Goal: Task Accomplishment & Management: Use online tool/utility

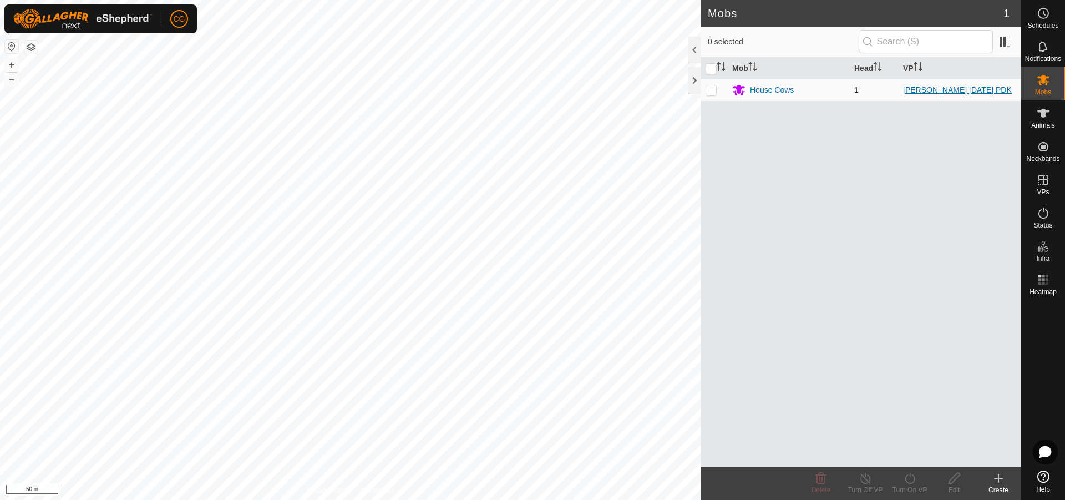
click at [915, 89] on link "[PERSON_NAME] [DATE] PDK" at bounding box center [957, 89] width 109 height 9
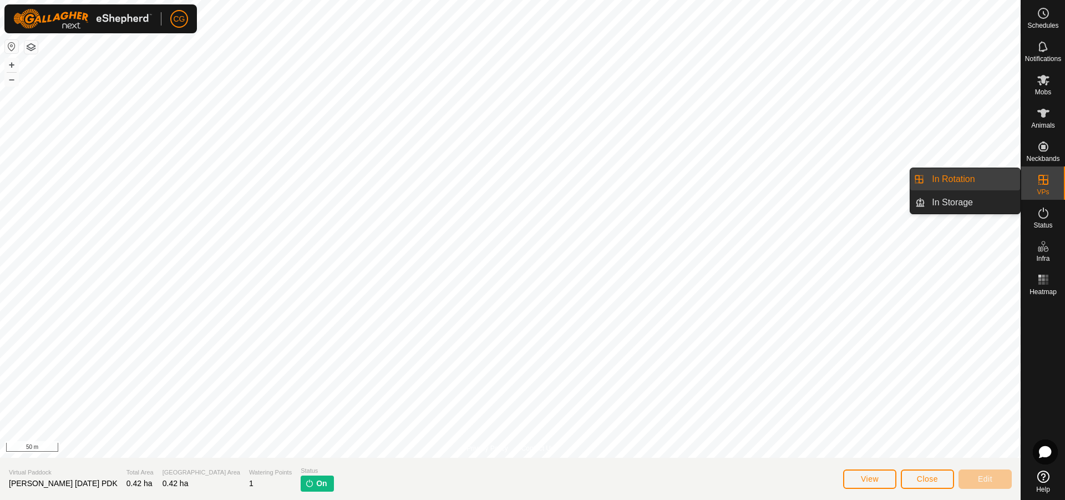
click at [1036, 187] on es-virtualpaddocks-svg-icon at bounding box center [1043, 180] width 20 height 18
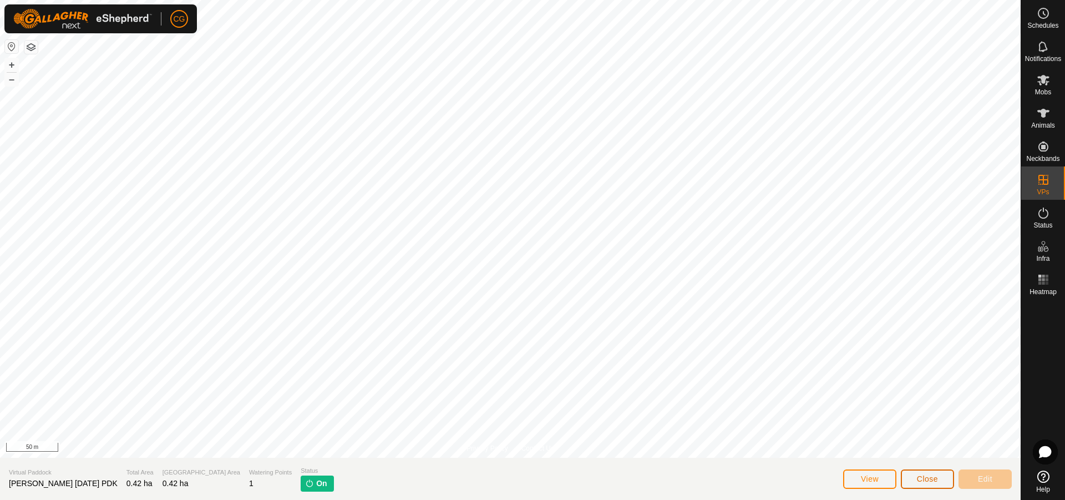
click at [925, 478] on span "Close" at bounding box center [927, 478] width 21 height 9
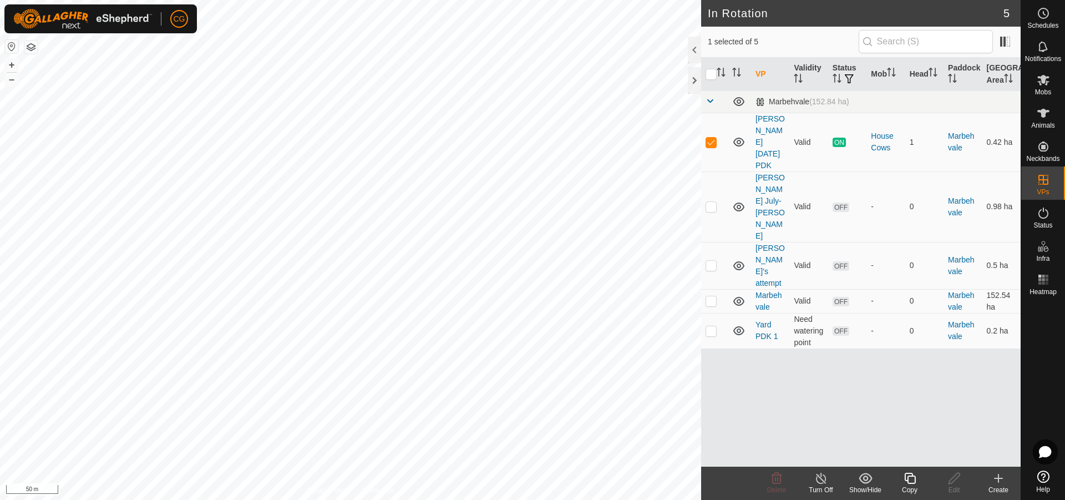
click at [910, 481] on icon at bounding box center [910, 477] width 14 height 13
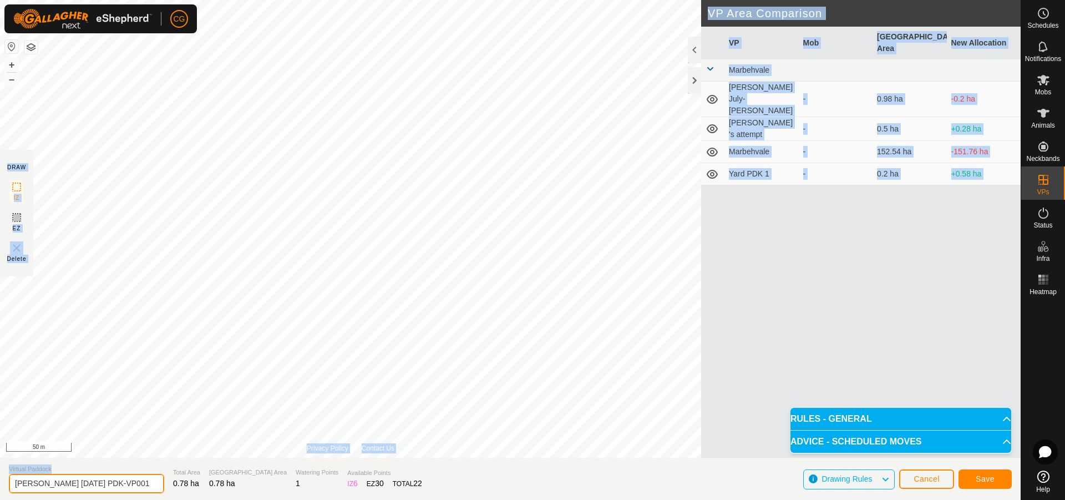
drag, startPoint x: 115, startPoint y: 480, endPoint x: 89, endPoint y: 483, distance: 26.8
click at [89, 483] on input "[PERSON_NAME] [DATE] PDK-VP001" at bounding box center [86, 483] width 155 height 19
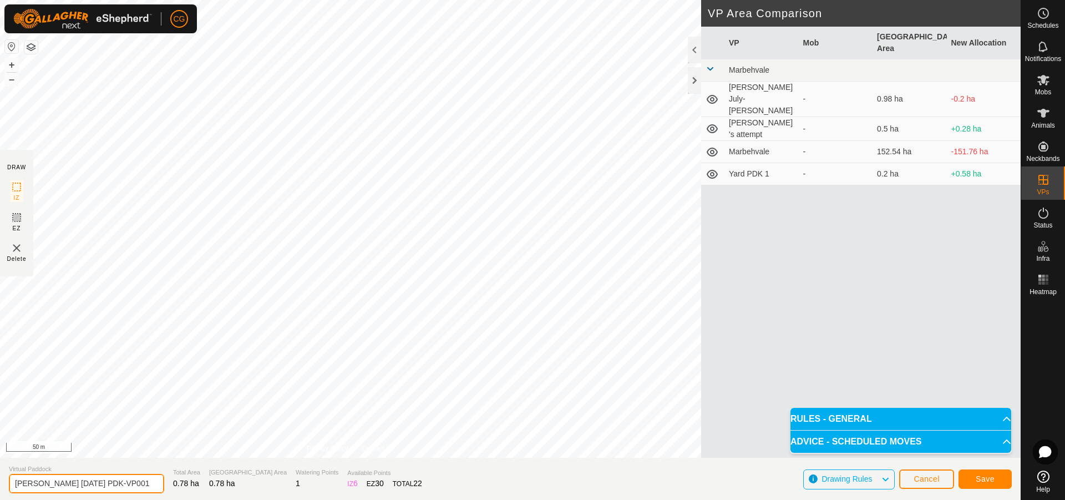
click at [101, 481] on input "[PERSON_NAME] [DATE] PDK-VP001" at bounding box center [86, 483] width 155 height 19
click at [71, 484] on input "[PERSON_NAME] [DATE] PDK-VP001" at bounding box center [86, 483] width 155 height 19
type input "[PERSON_NAME] [DATE]"
click at [983, 476] on span "Save" at bounding box center [985, 478] width 19 height 9
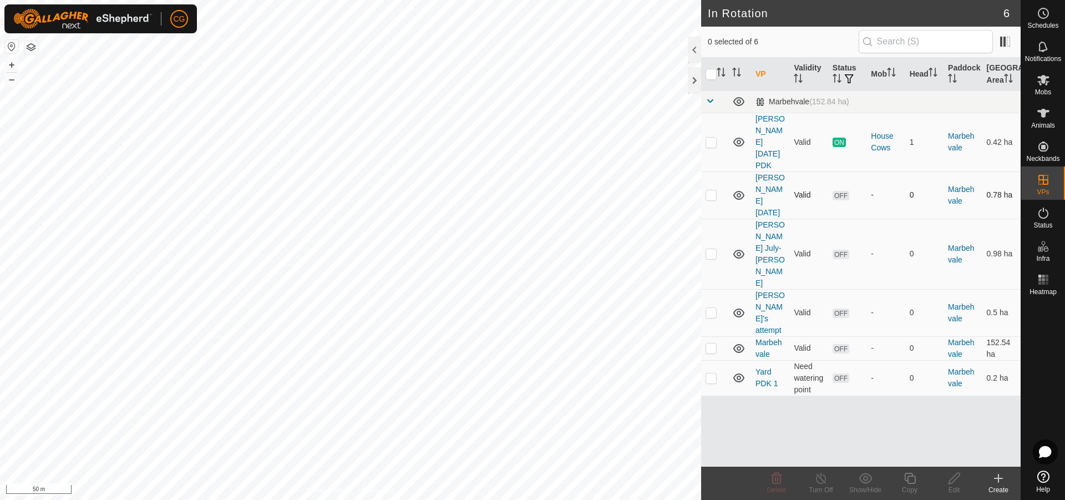
click at [707, 190] on p-checkbox at bounding box center [711, 194] width 11 height 9
checkbox input "true"
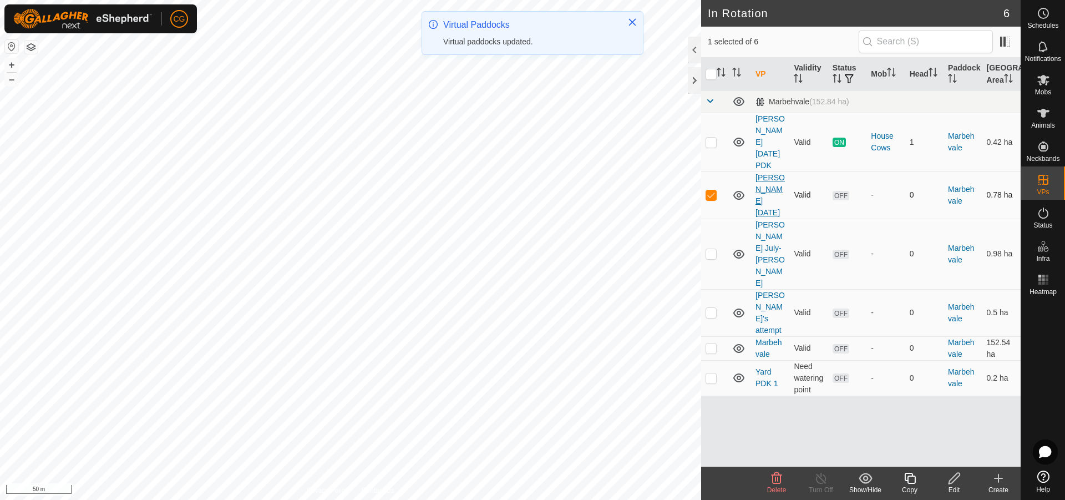
click at [760, 173] on link "[PERSON_NAME] [DATE]" at bounding box center [769, 195] width 29 height 44
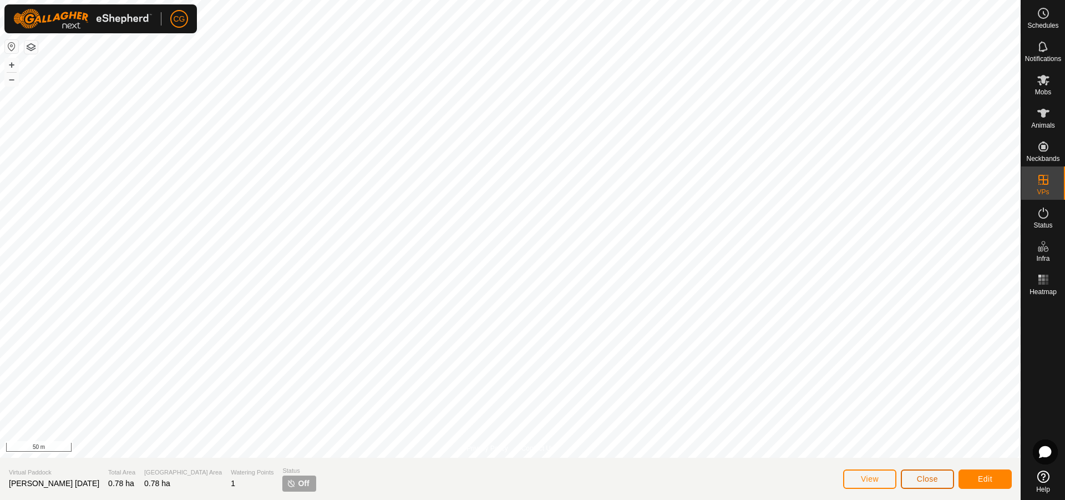
click at [914, 480] on button "Close" at bounding box center [927, 478] width 53 height 19
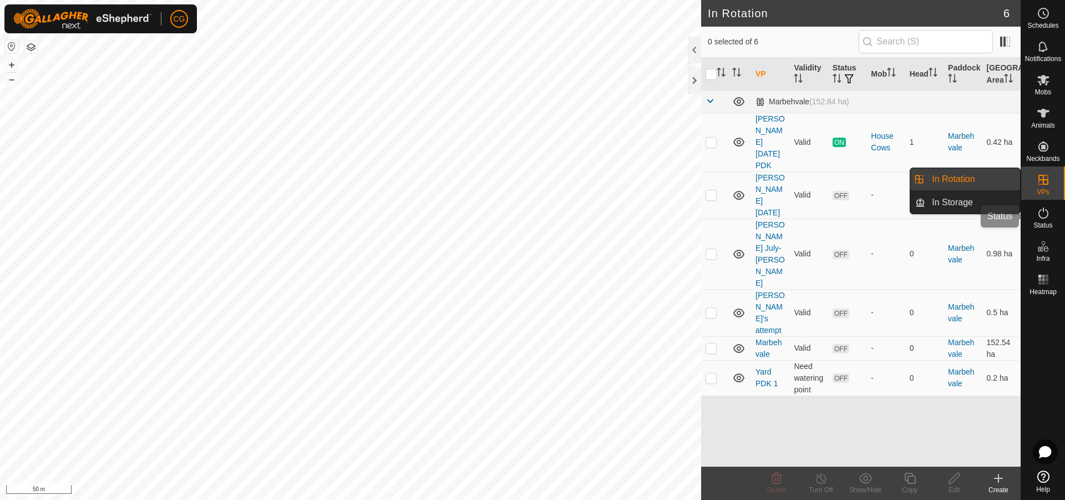
click at [1043, 217] on icon at bounding box center [1043, 212] width 13 height 13
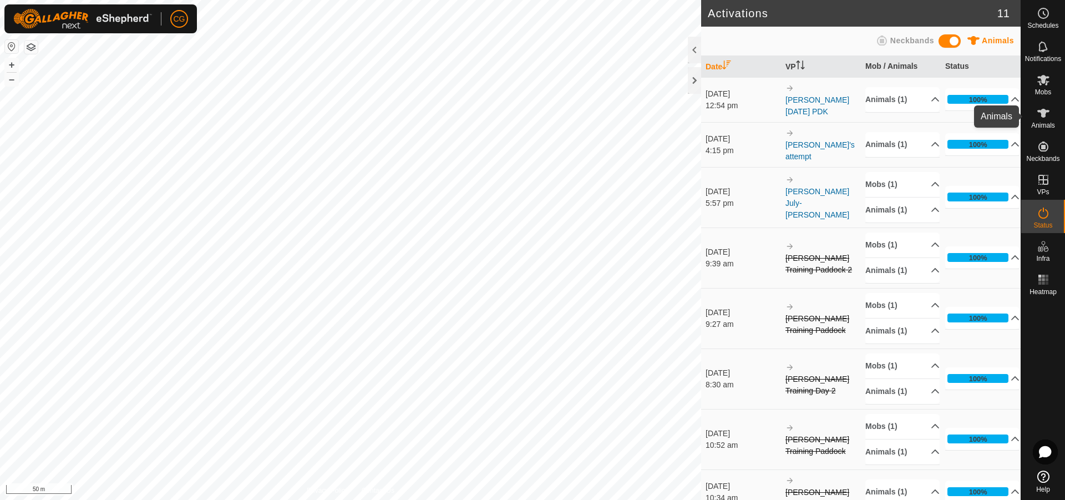
click at [1039, 115] on icon at bounding box center [1043, 112] width 13 height 13
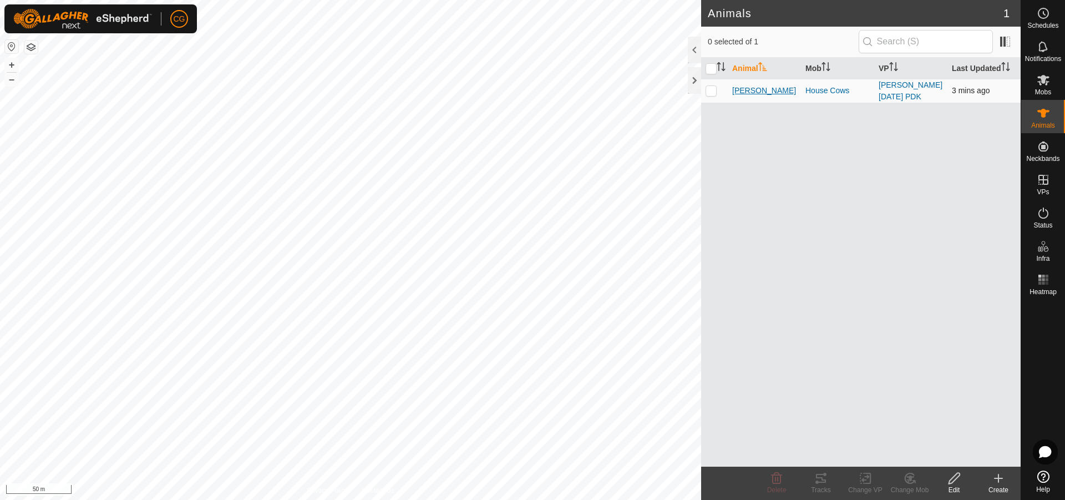
click at [743, 93] on span "[PERSON_NAME]" at bounding box center [764, 91] width 64 height 12
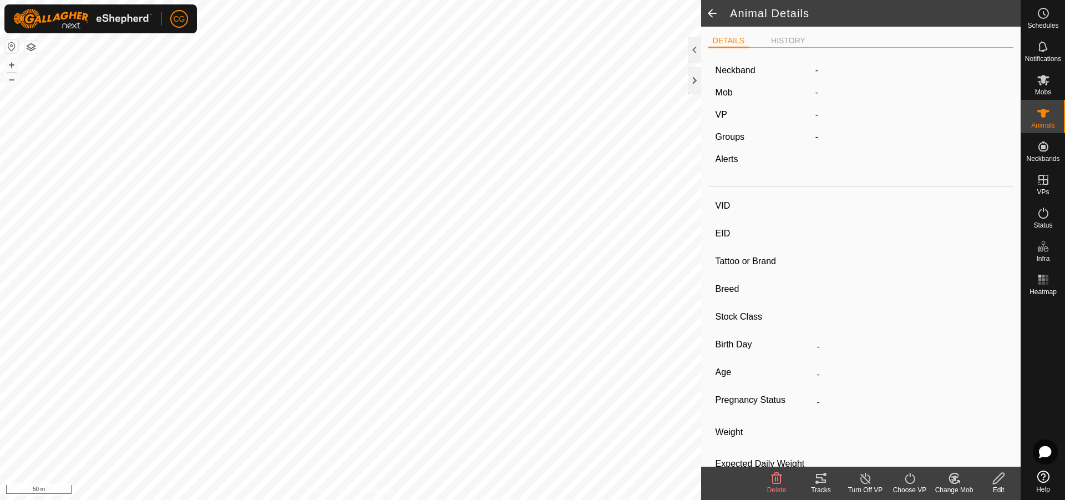
type input "[PERSON_NAME]"
type input "123456789101112"
type input "MbV"
type input "Jersey x [GEOGRAPHIC_DATA]"
type input "Cattle"
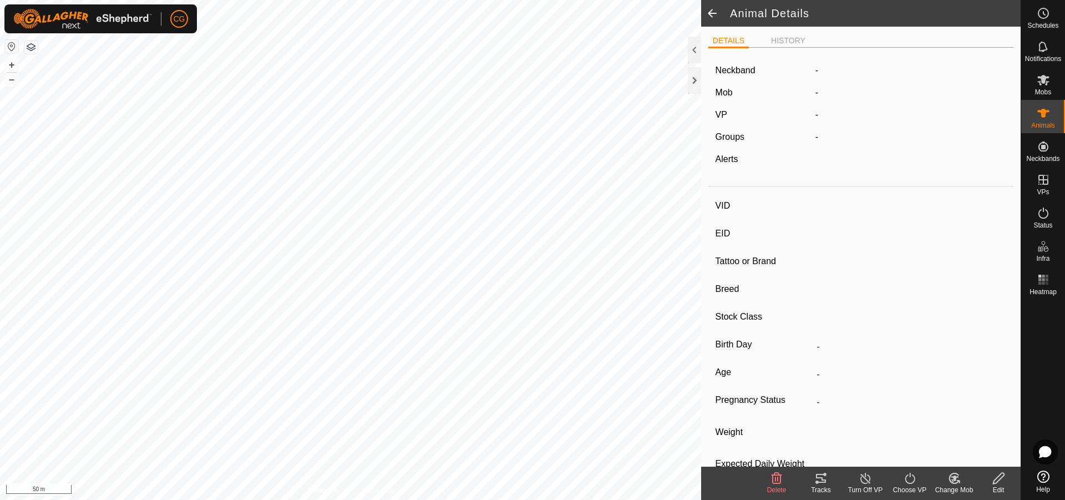
type input "01/2023"
type input "2 years 8 months"
type input "Wet/Lactating"
type input "500 kg"
type input "-"
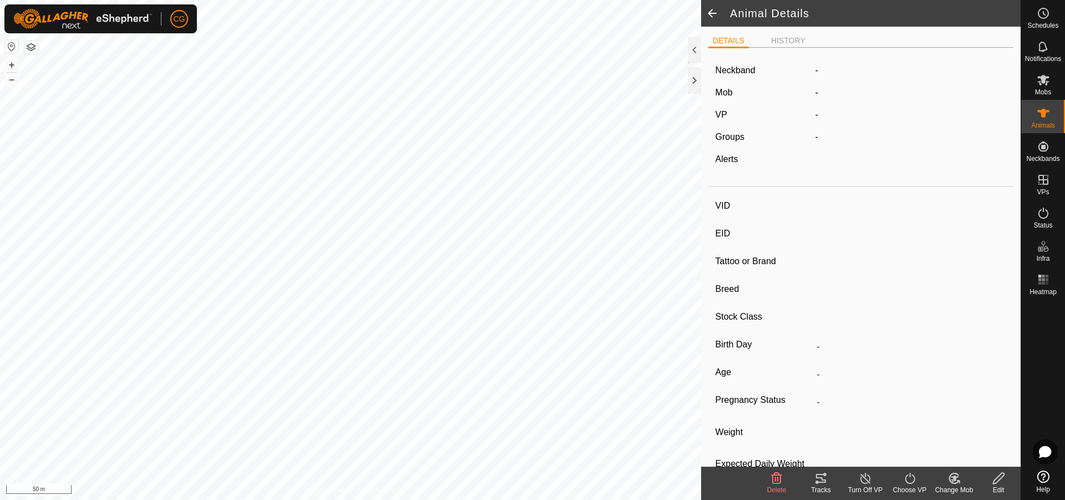
click at [1047, 89] on span "Mobs" at bounding box center [1043, 92] width 16 height 7
click div "House Cows"
click p-checkbox
checkbox input "true"
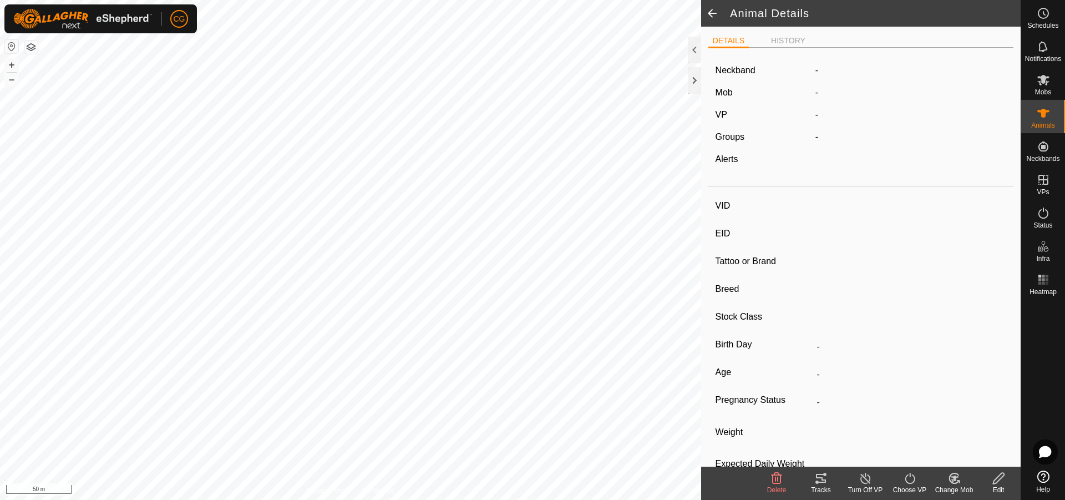
click icon
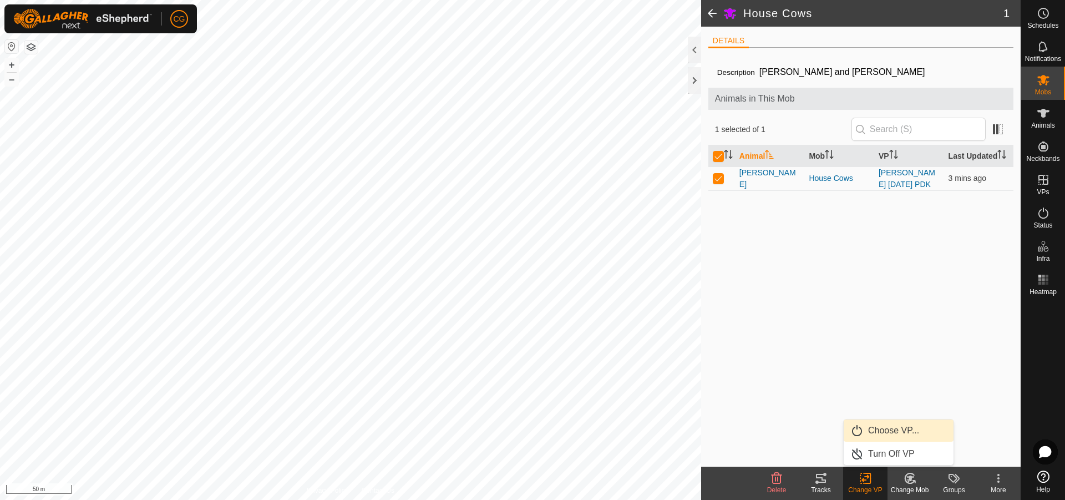
click at [869, 434] on link "Choose VP..." at bounding box center [899, 430] width 110 height 22
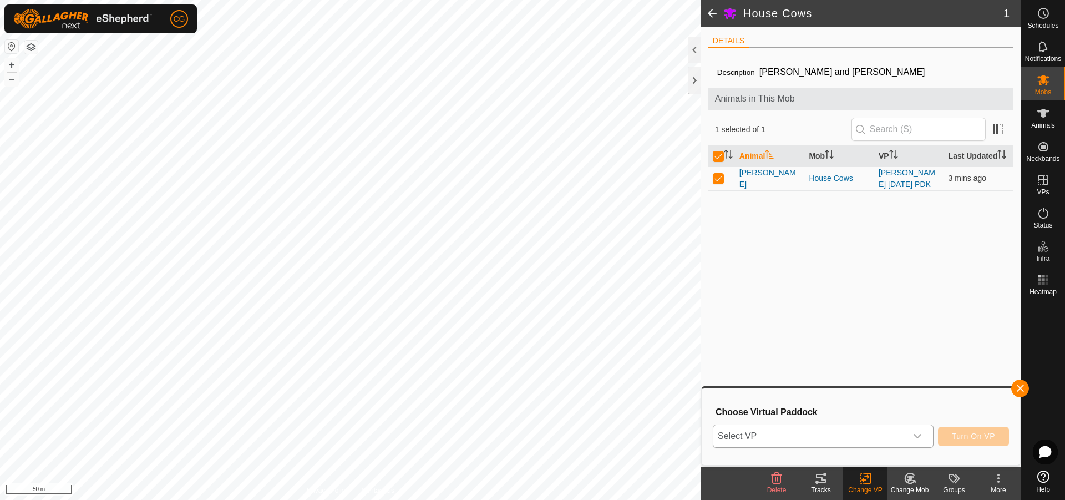
click at [874, 437] on span "Select VP" at bounding box center [809, 436] width 193 height 22
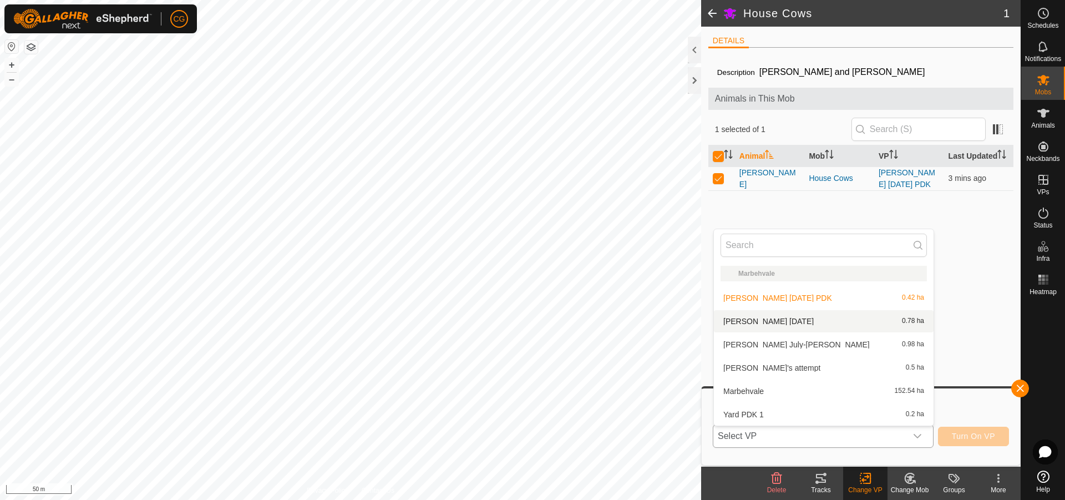
click at [765, 321] on li "[PERSON_NAME] [DATE] 0.78 ha" at bounding box center [824, 321] width 220 height 22
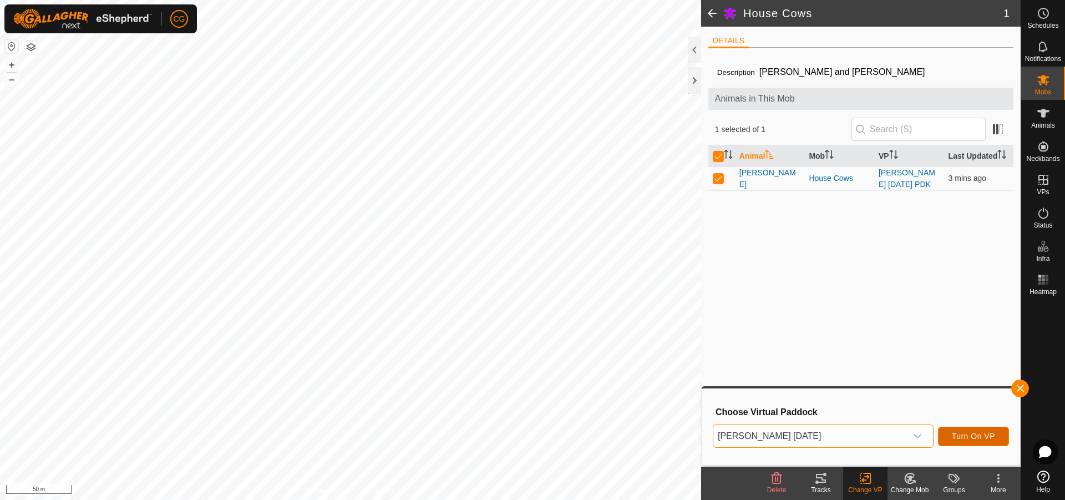
click at [960, 439] on span "Turn On VP" at bounding box center [973, 436] width 43 height 9
